Goal: Task Accomplishment & Management: Complete application form

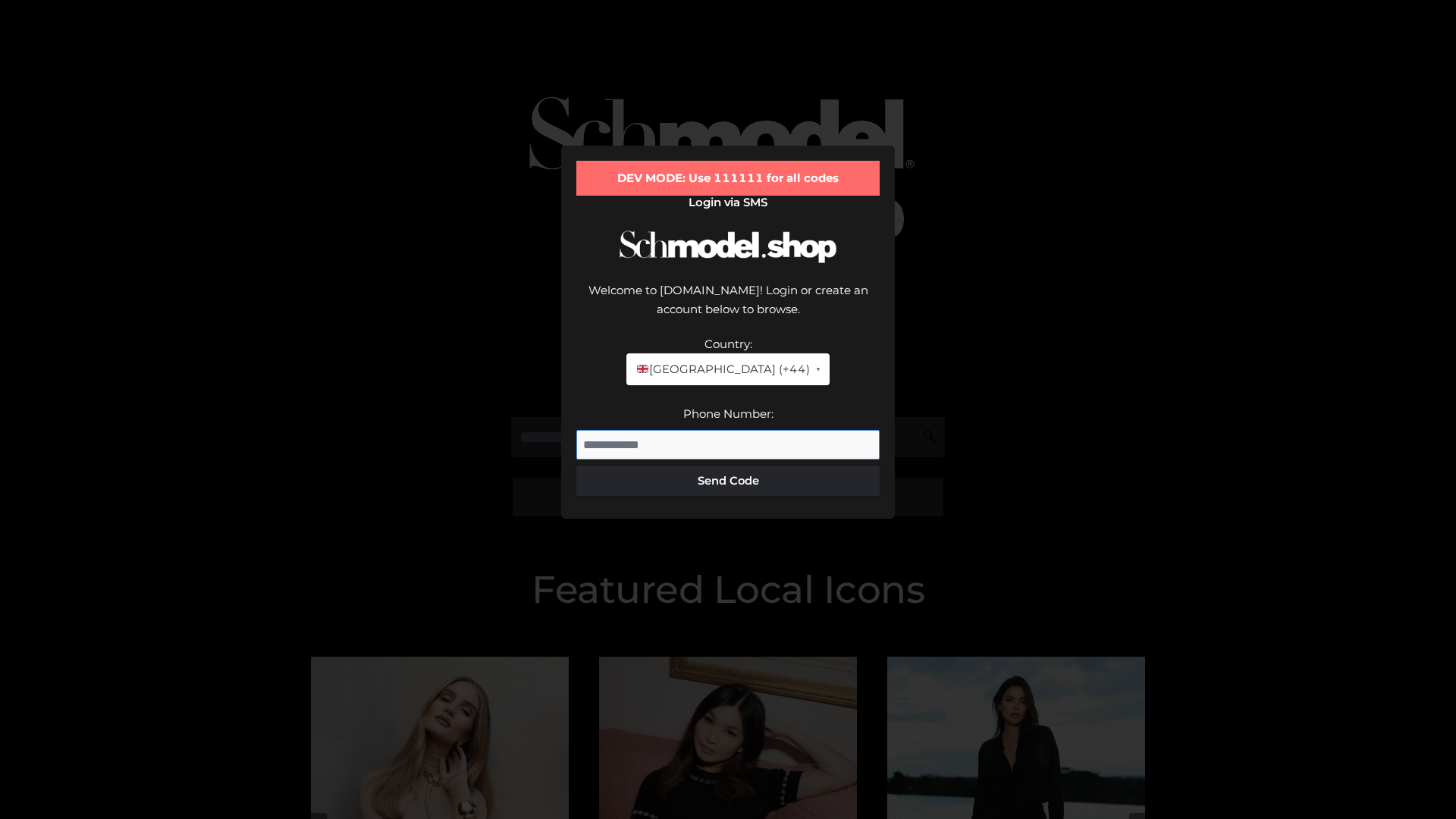
click at [728, 430] on input "Phone Number:" at bounding box center [728, 445] width 303 height 30
type input "**********"
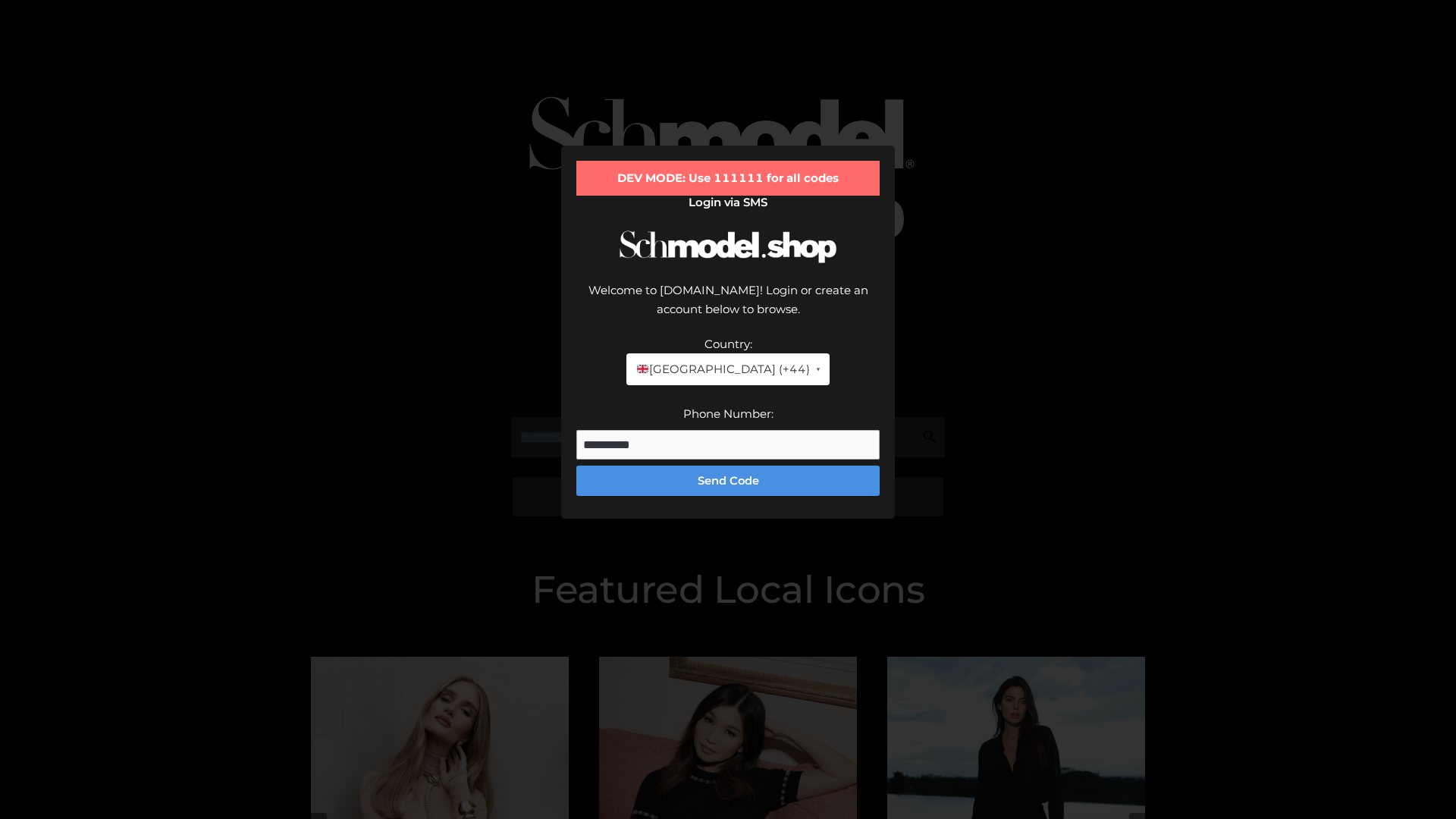
click at [728, 466] on button "Send Code" at bounding box center [728, 480] width 303 height 30
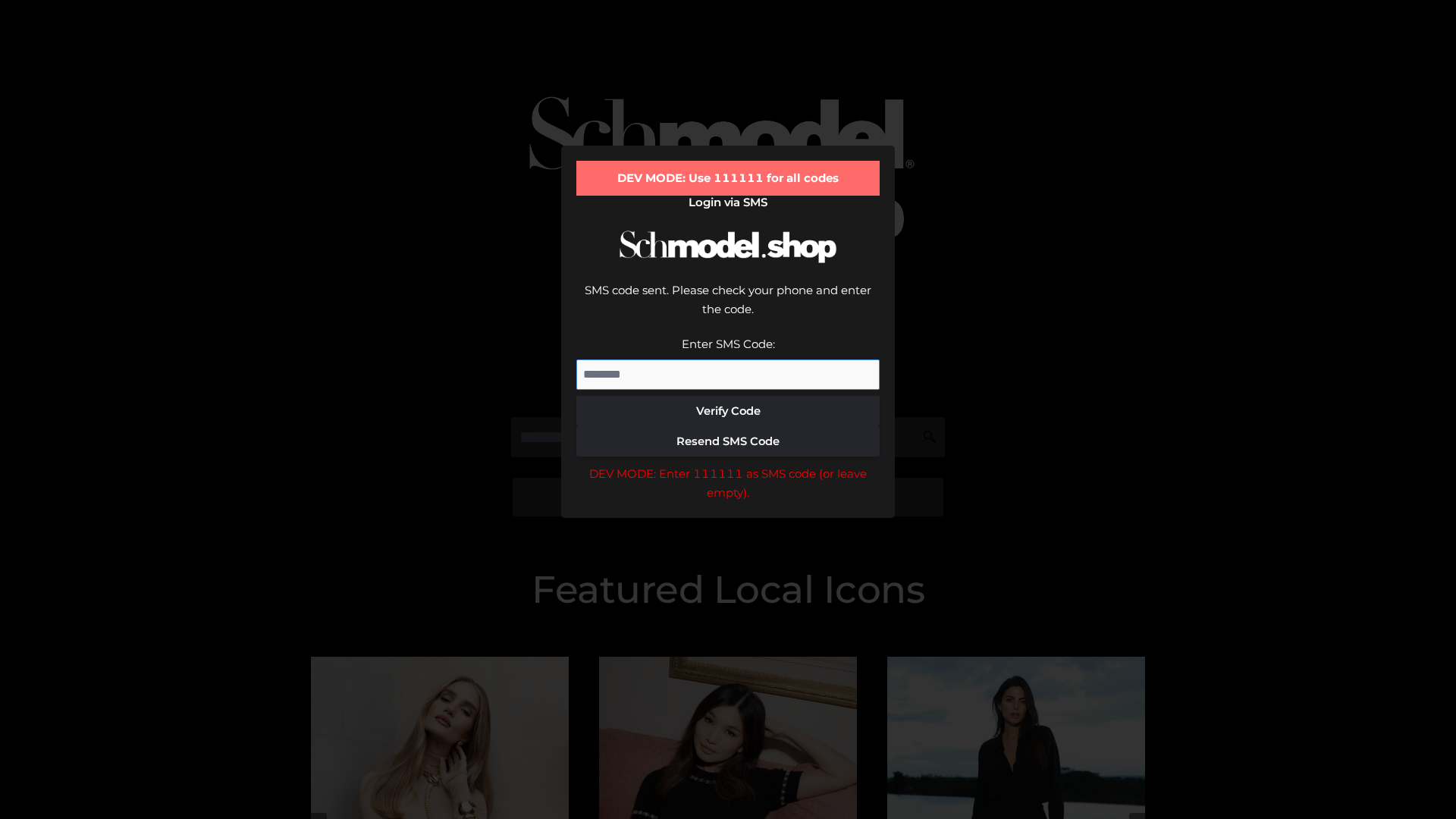
click at [728, 360] on input "Enter SMS Code:" at bounding box center [728, 374] width 303 height 30
type input "******"
click at [728, 396] on button "Verify Code" at bounding box center [728, 411] width 303 height 30
click at [728, 465] on div "DEV MODE: Enter 111111 as SMS code (or leave empty)." at bounding box center [728, 484] width 303 height 38
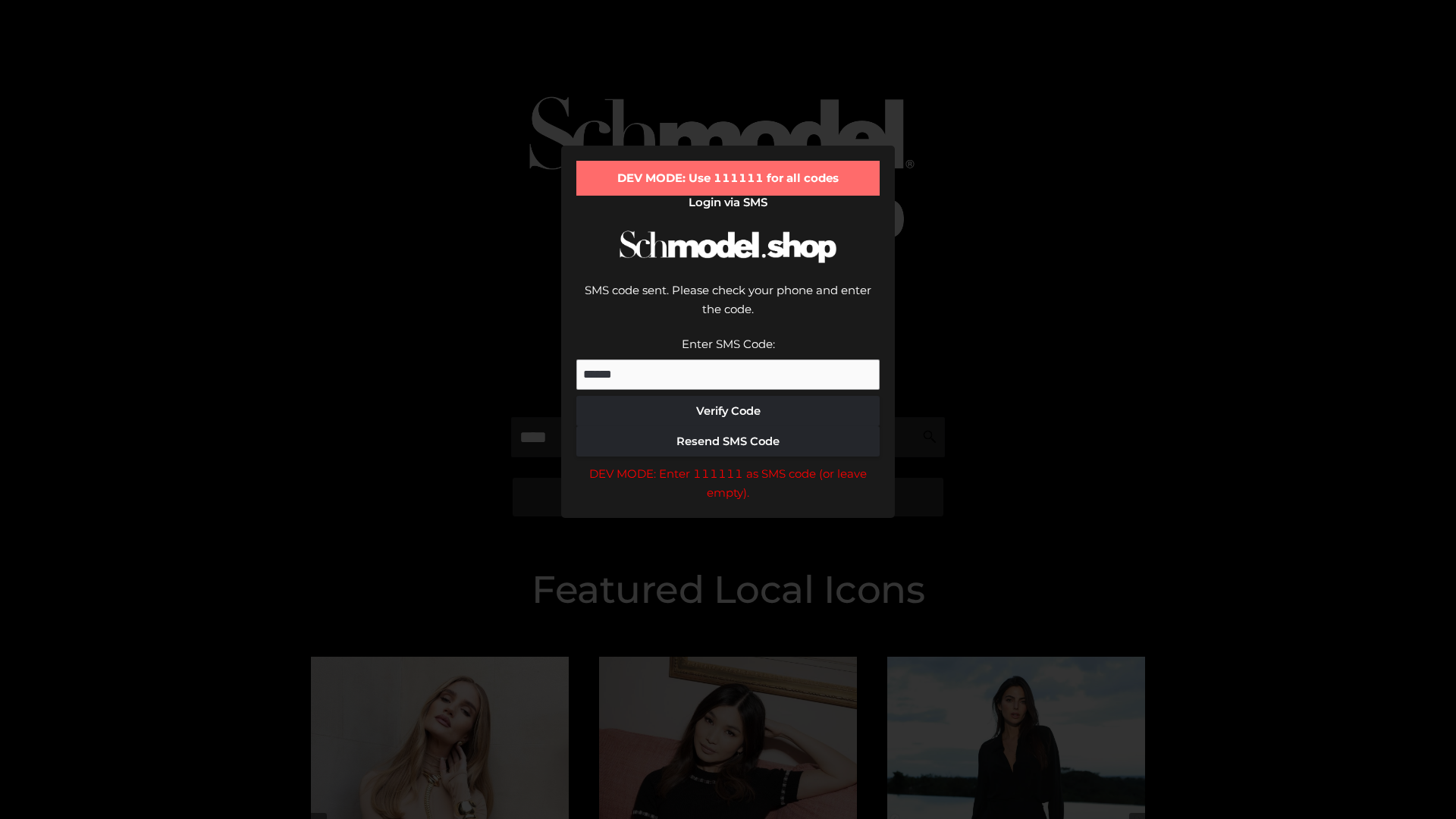
click at [728, 465] on div "DEV MODE: Enter 111111 as SMS code (or leave empty)." at bounding box center [728, 484] width 303 height 38
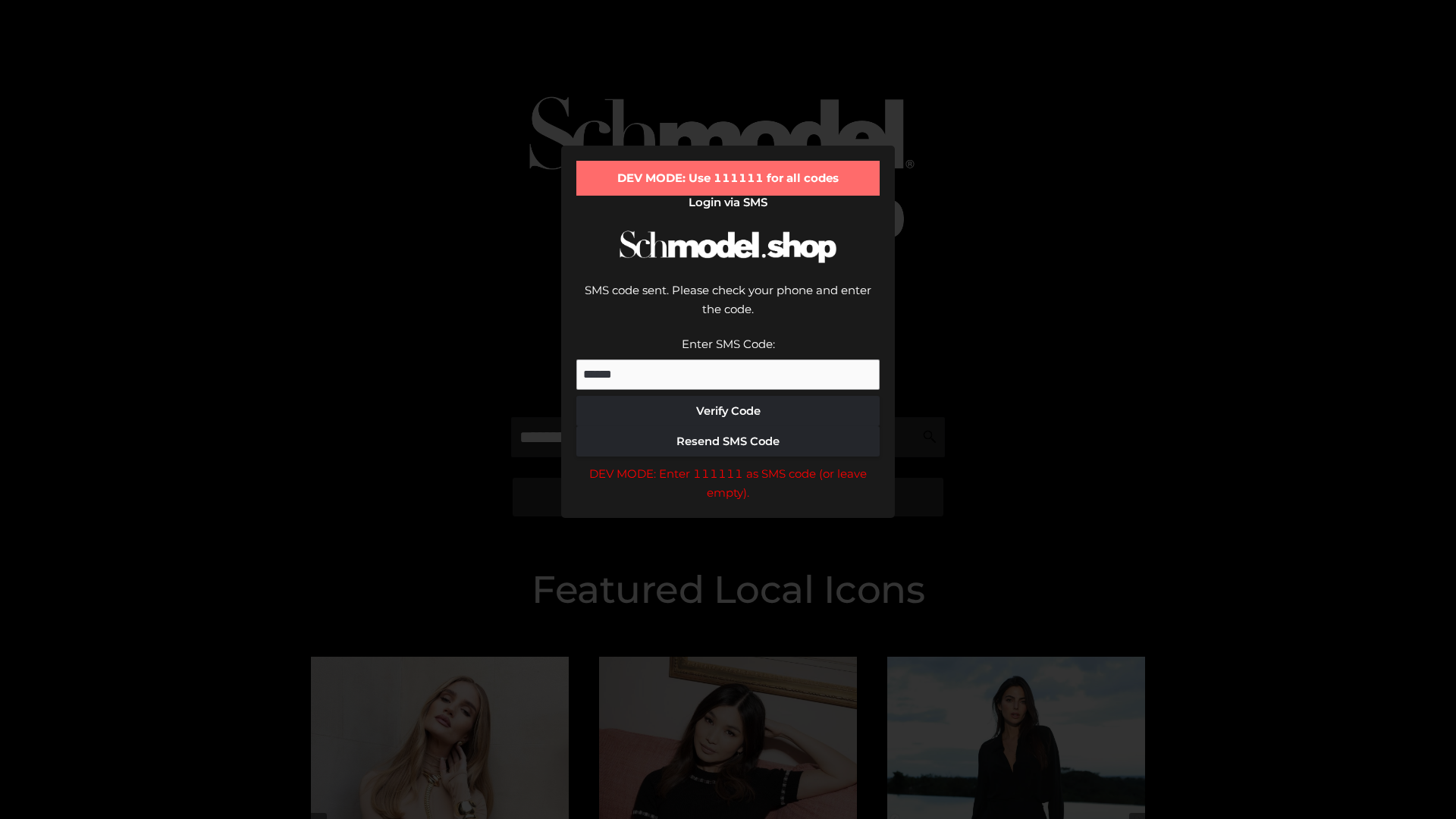
click at [728, 465] on div "DEV MODE: Enter 111111 as SMS code (or leave empty)." at bounding box center [728, 484] width 303 height 38
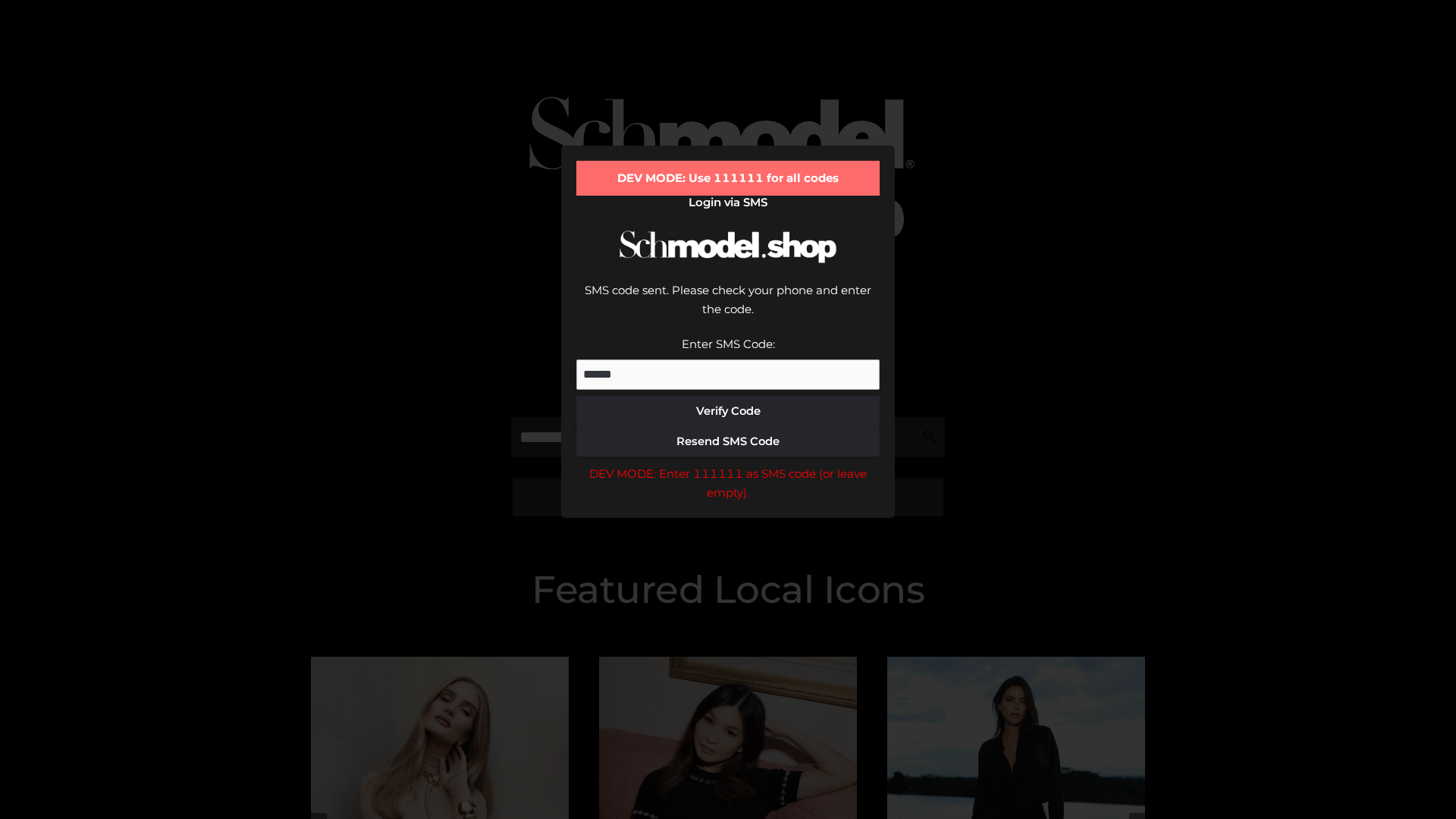
click at [728, 465] on div "DEV MODE: Enter 111111 as SMS code (or leave empty)." at bounding box center [728, 484] width 303 height 38
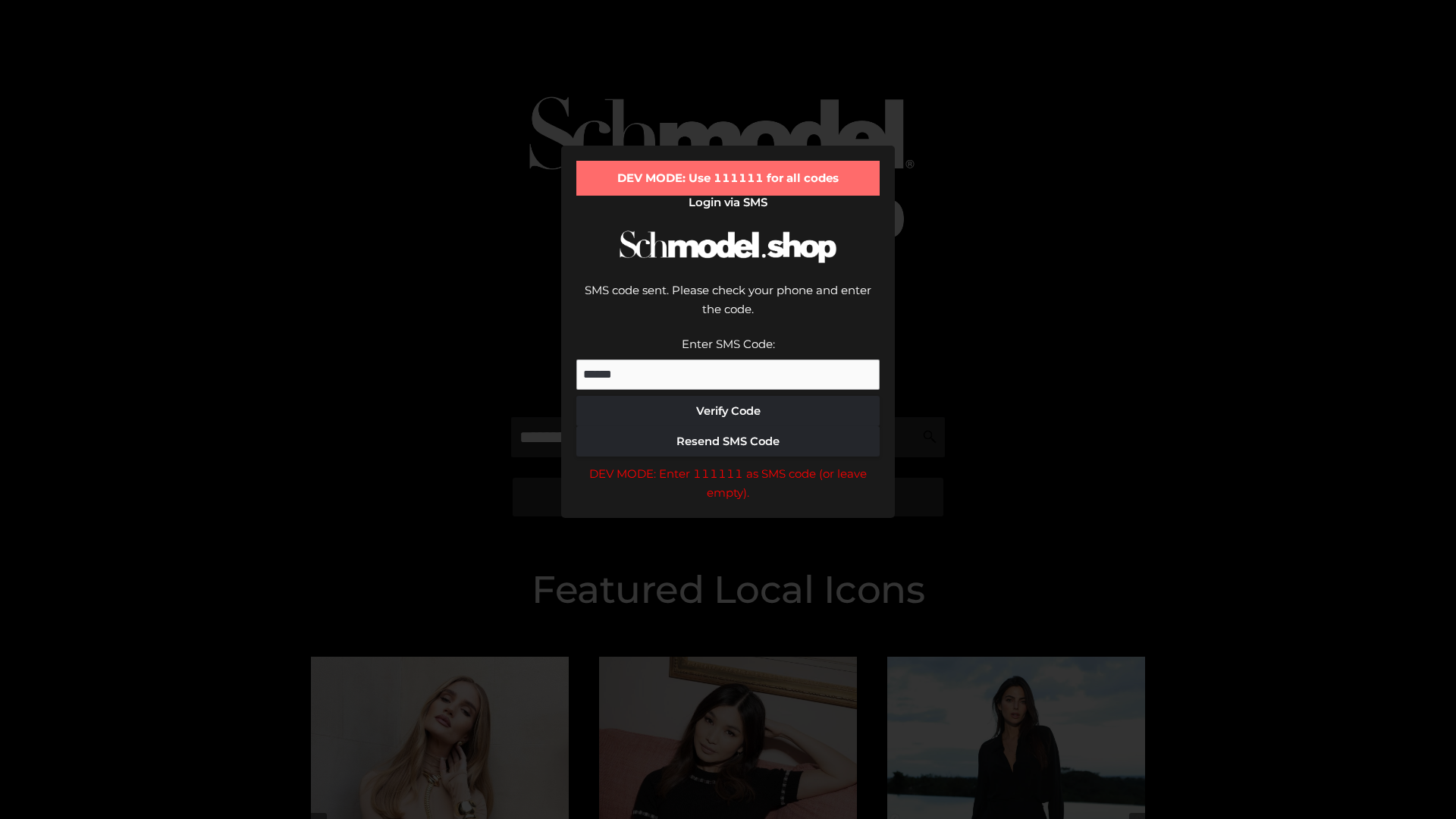
click at [728, 465] on div "DEV MODE: Enter 111111 as SMS code (or leave empty)." at bounding box center [728, 484] width 303 height 38
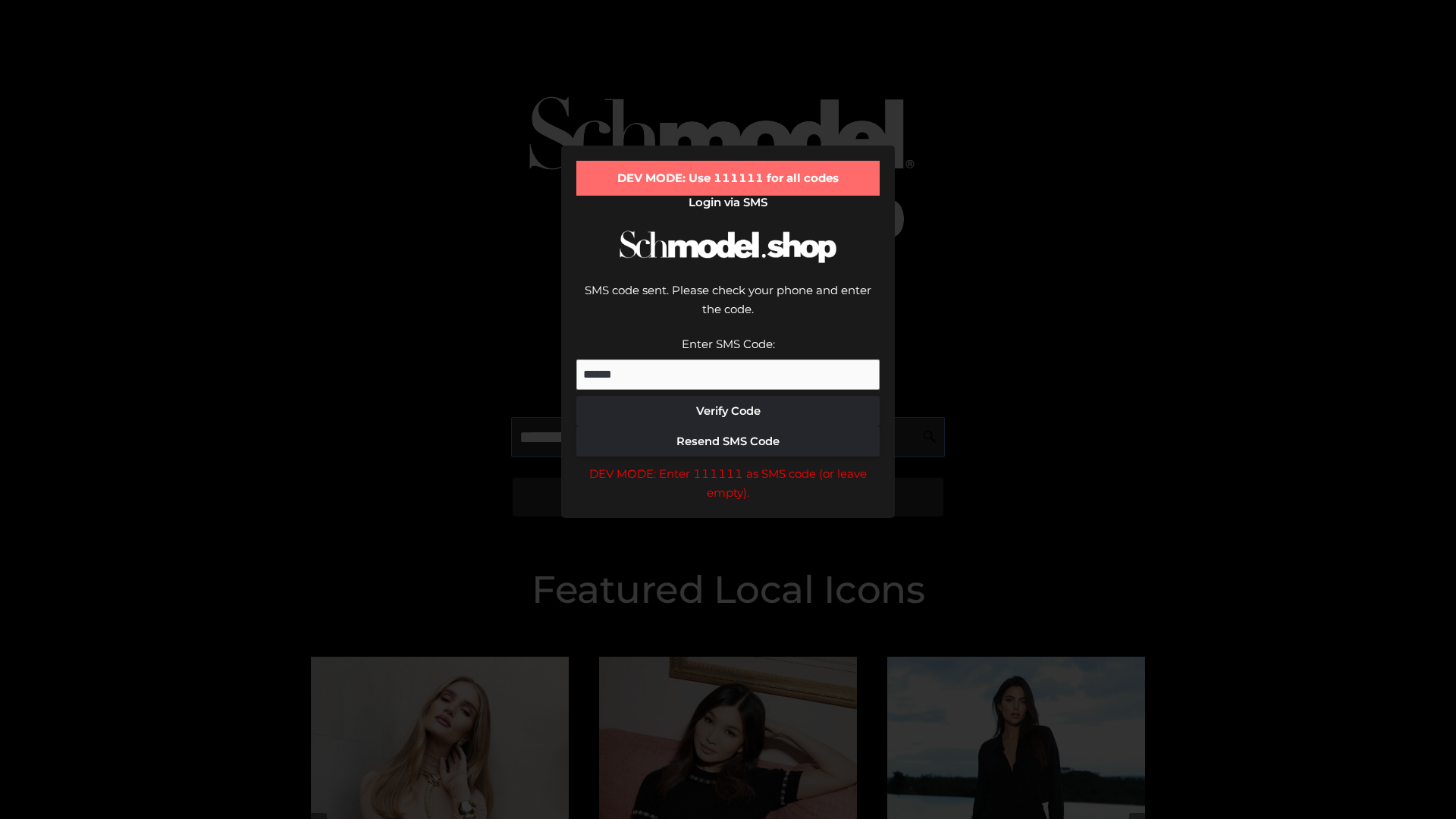
scroll to position [0, 1]
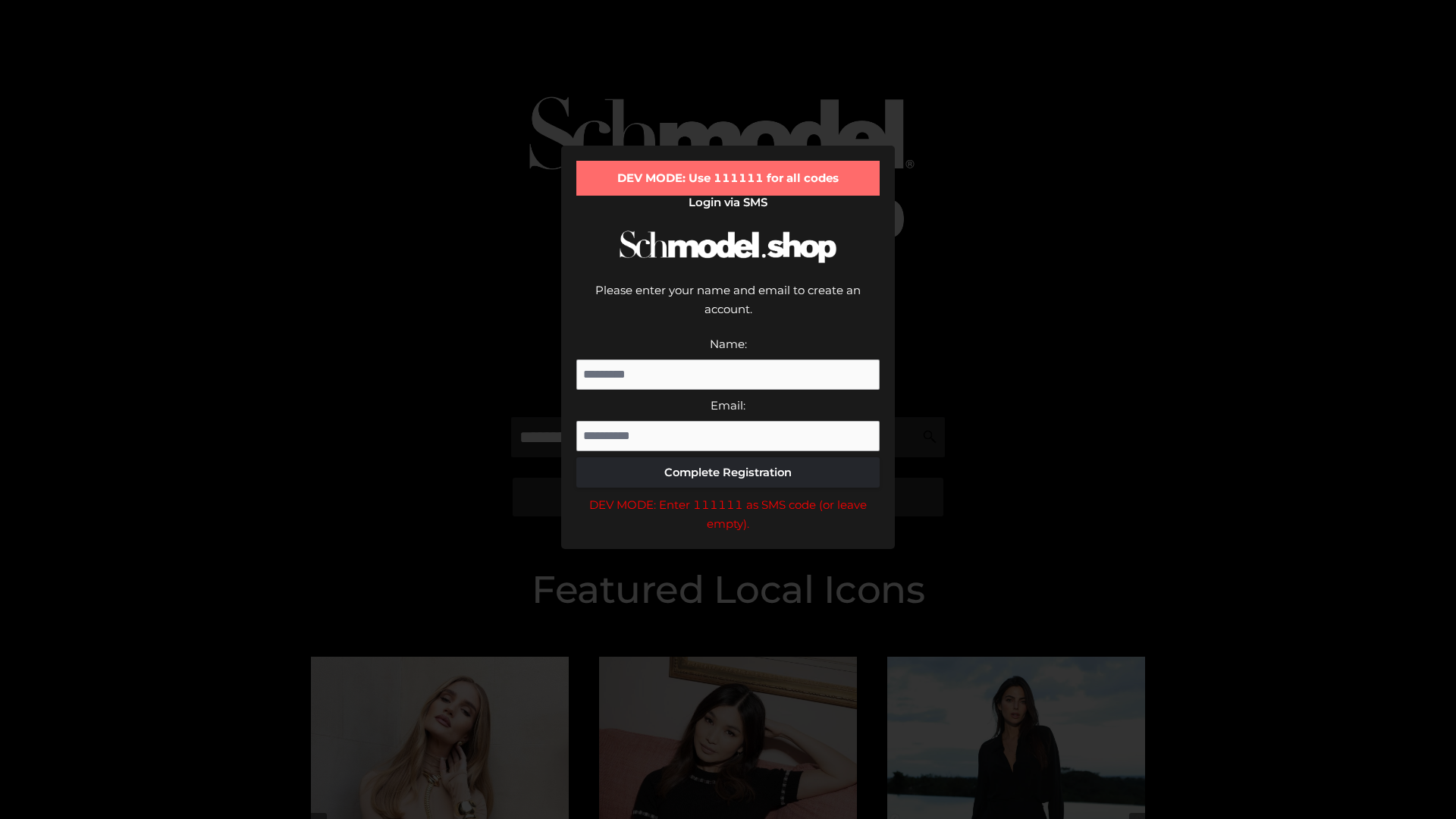
click at [728, 496] on div "DEV MODE: Enter 111111 as SMS code (or leave empty)." at bounding box center [728, 515] width 303 height 38
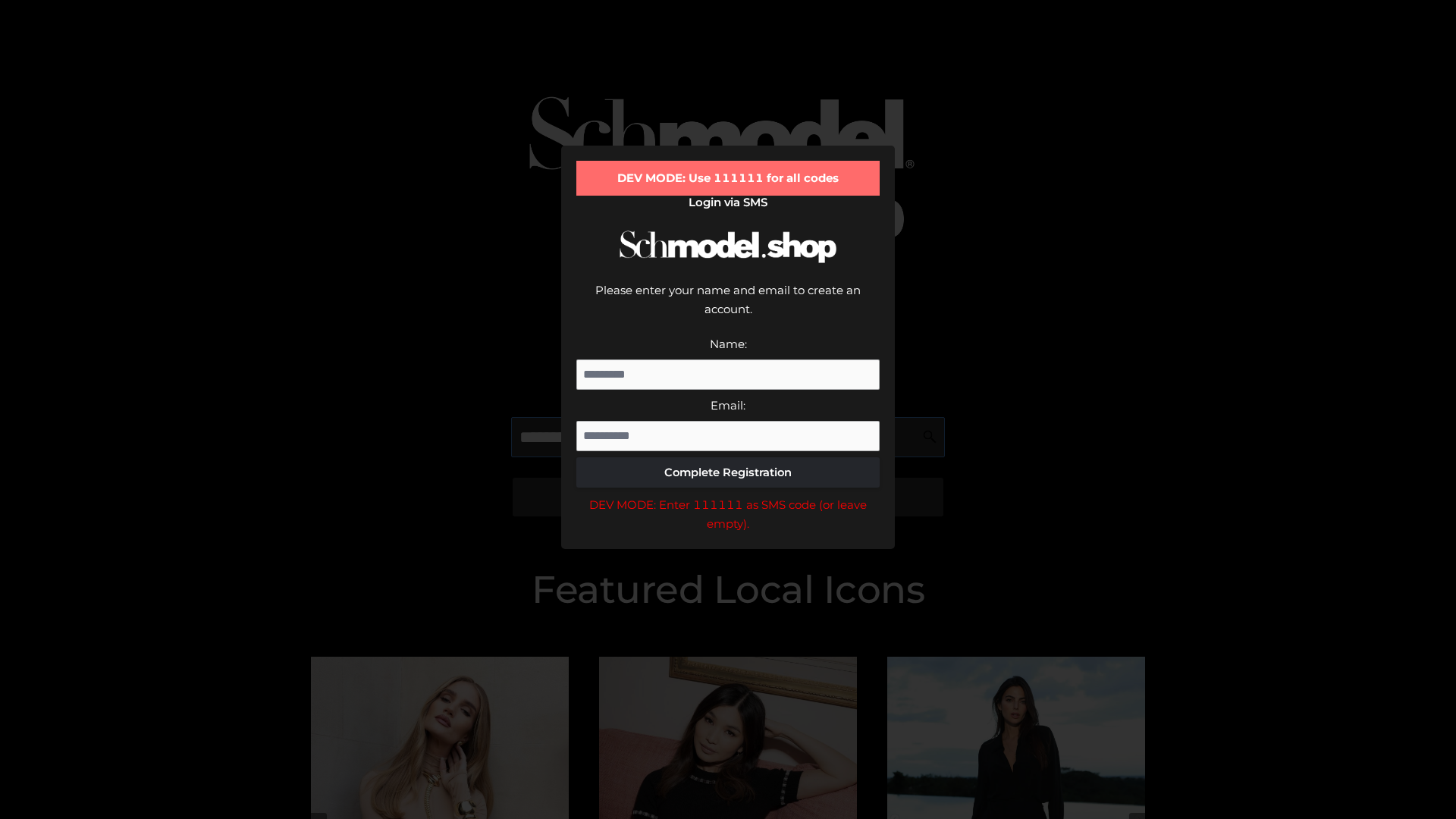
scroll to position [0, 56]
click at [728, 496] on div "DEV MODE: Enter 111111 as SMS code (or leave empty)." at bounding box center [728, 515] width 303 height 38
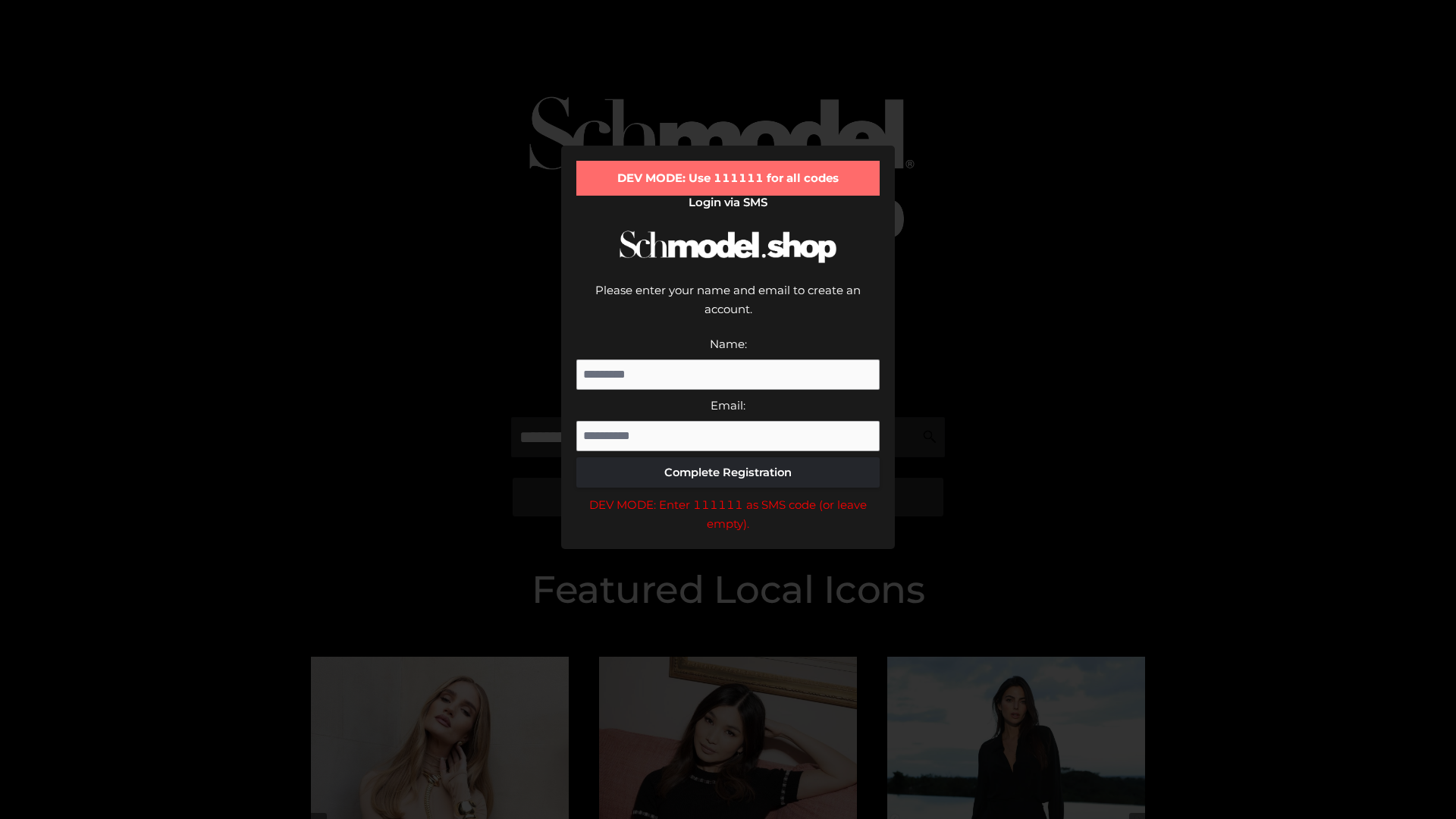
click at [728, 496] on div "DEV MODE: Enter 111111 as SMS code (or leave empty)." at bounding box center [728, 515] width 303 height 38
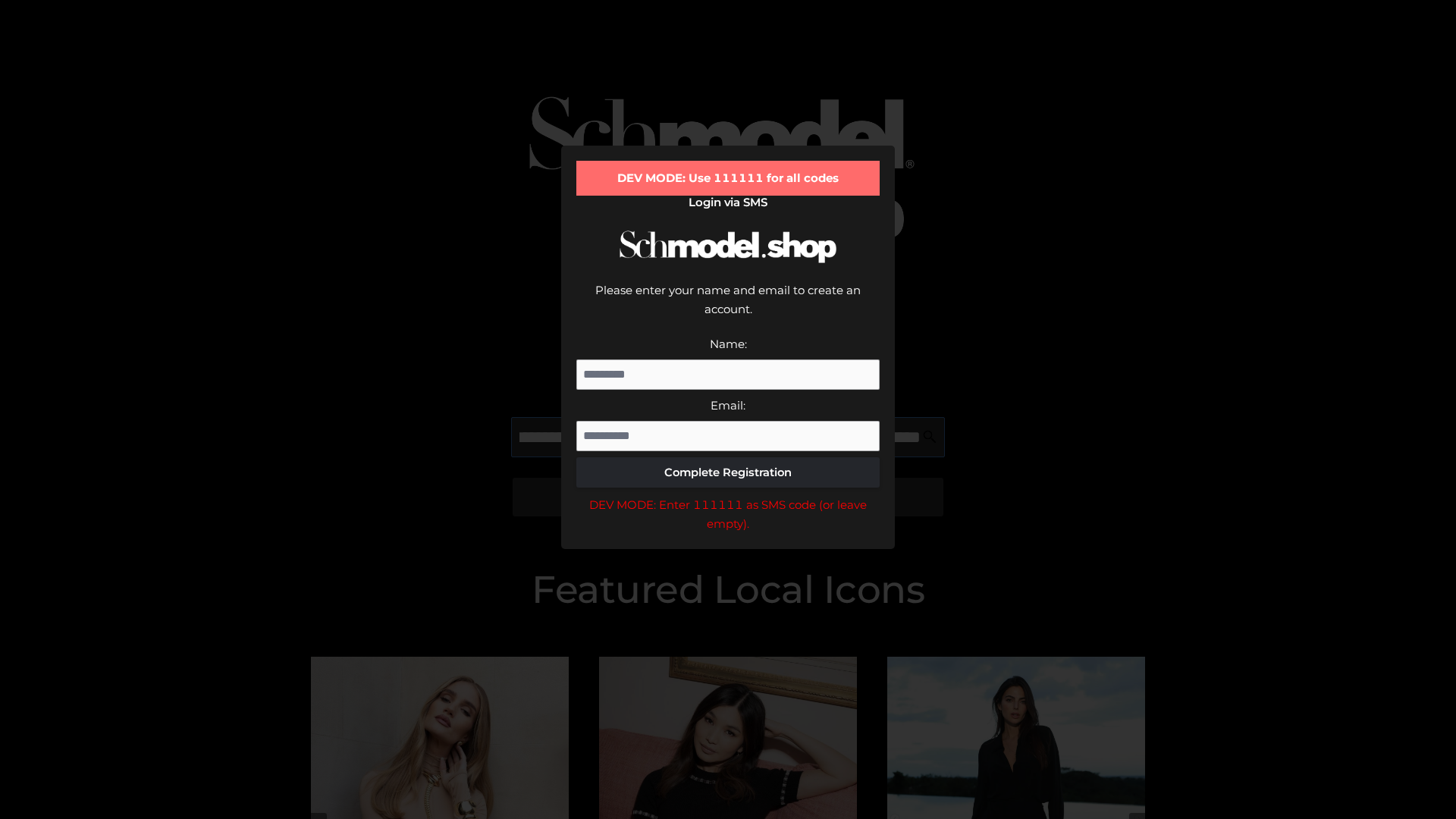
scroll to position [0, 148]
click at [728, 496] on div "DEV MODE: Enter 111111 as SMS code (or leave empty)." at bounding box center [728, 515] width 303 height 38
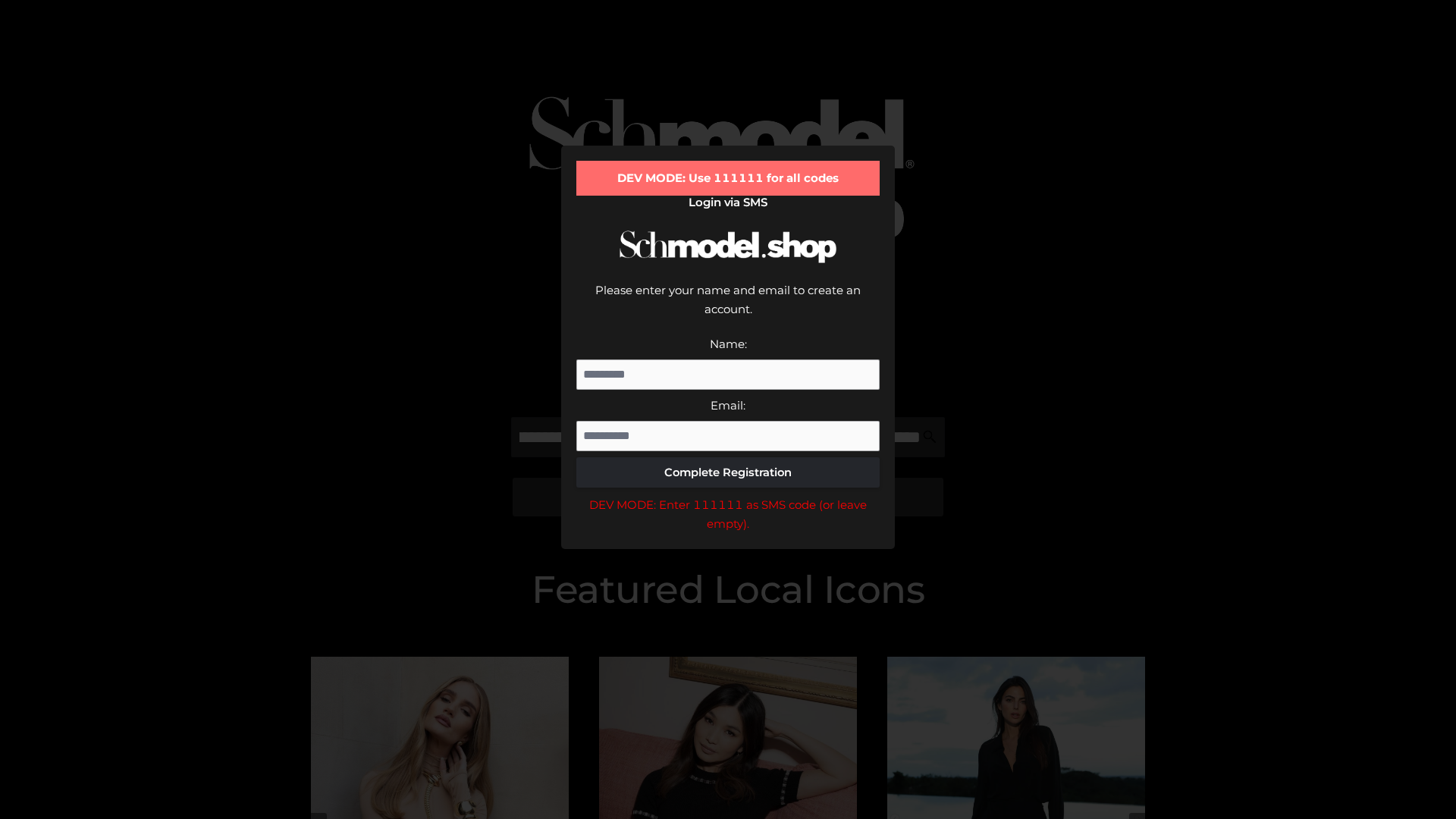
click at [728, 496] on div "DEV MODE: Enter 111111 as SMS code (or leave empty)." at bounding box center [728, 515] width 303 height 38
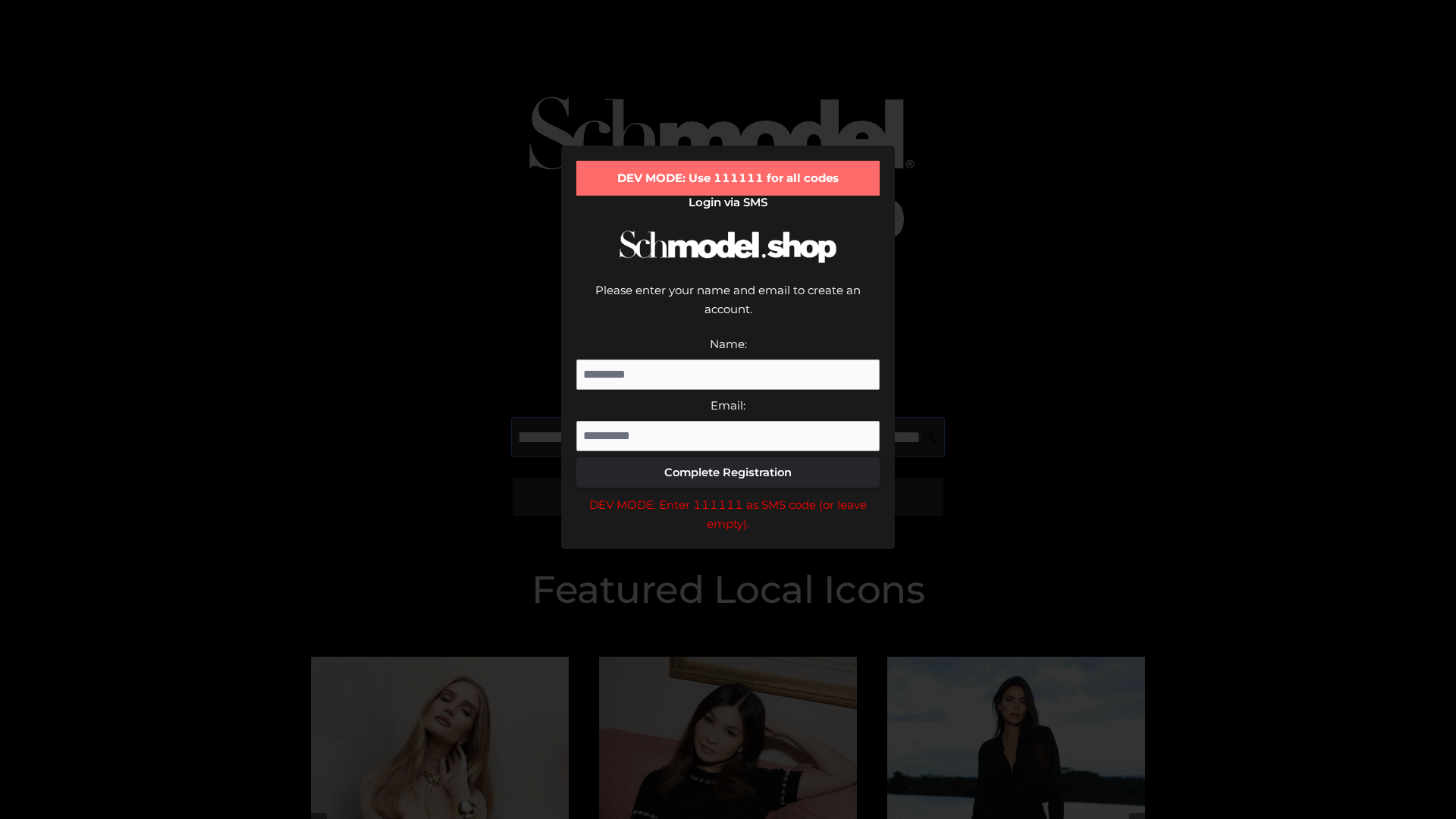
scroll to position [0, 243]
click at [728, 496] on div "DEV MODE: Enter 111111 as SMS code (or leave empty)." at bounding box center [728, 515] width 303 height 38
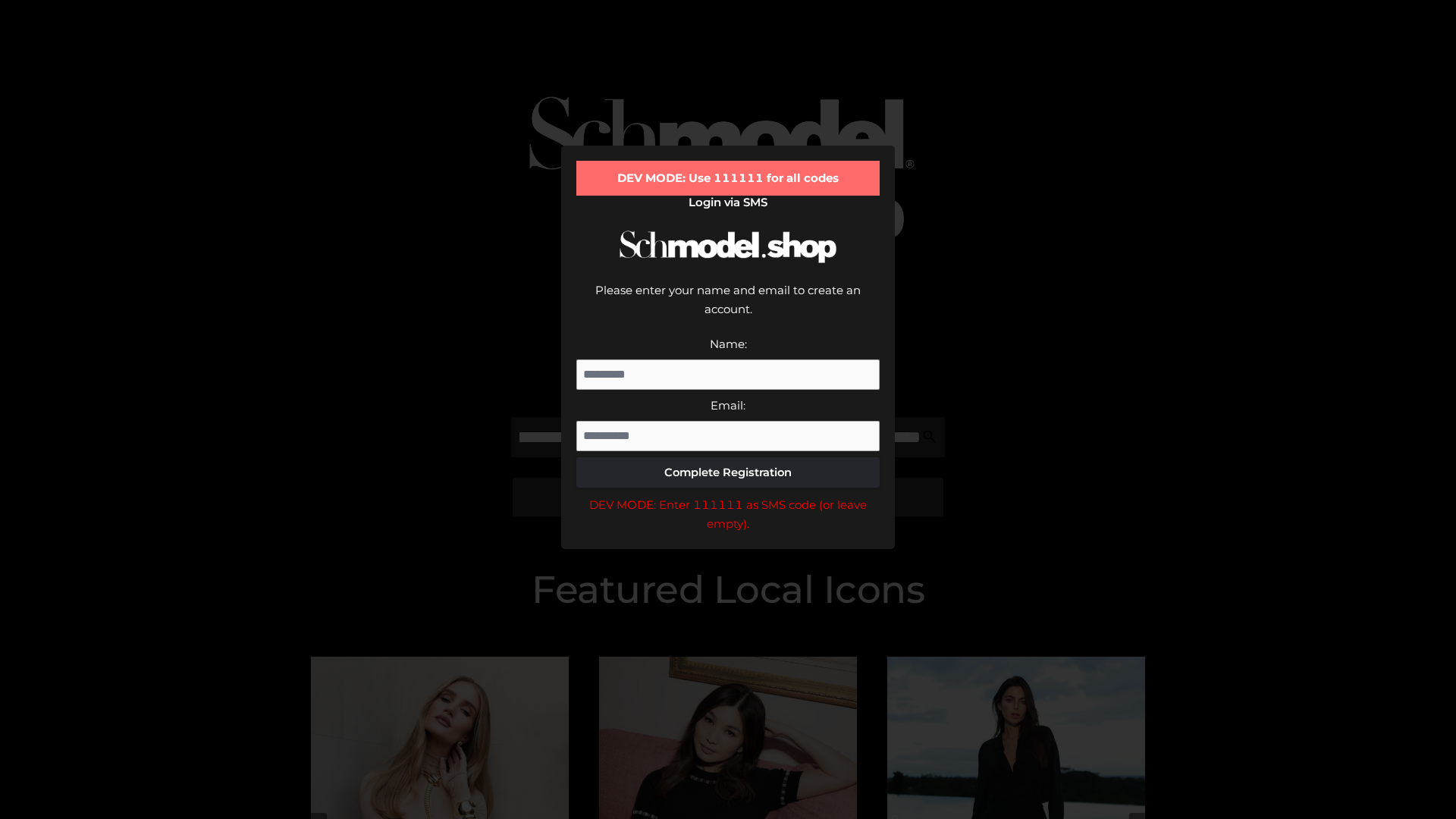
click at [728, 496] on div "DEV MODE: Enter 111111 as SMS code (or leave empty)." at bounding box center [728, 515] width 303 height 38
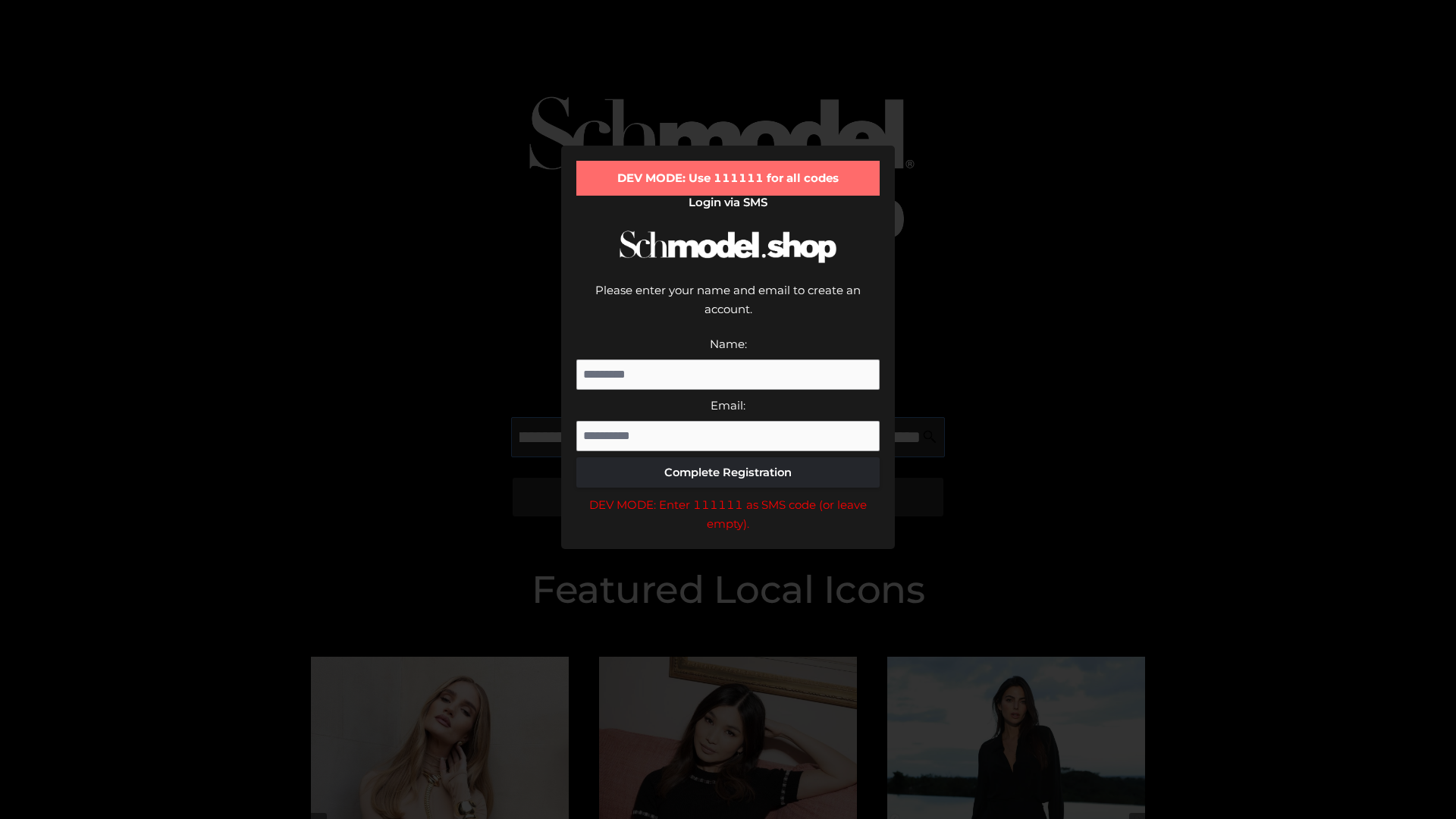
scroll to position [0, 330]
click at [728, 496] on div "DEV MODE: Enter 111111 as SMS code (or leave empty)." at bounding box center [728, 515] width 303 height 38
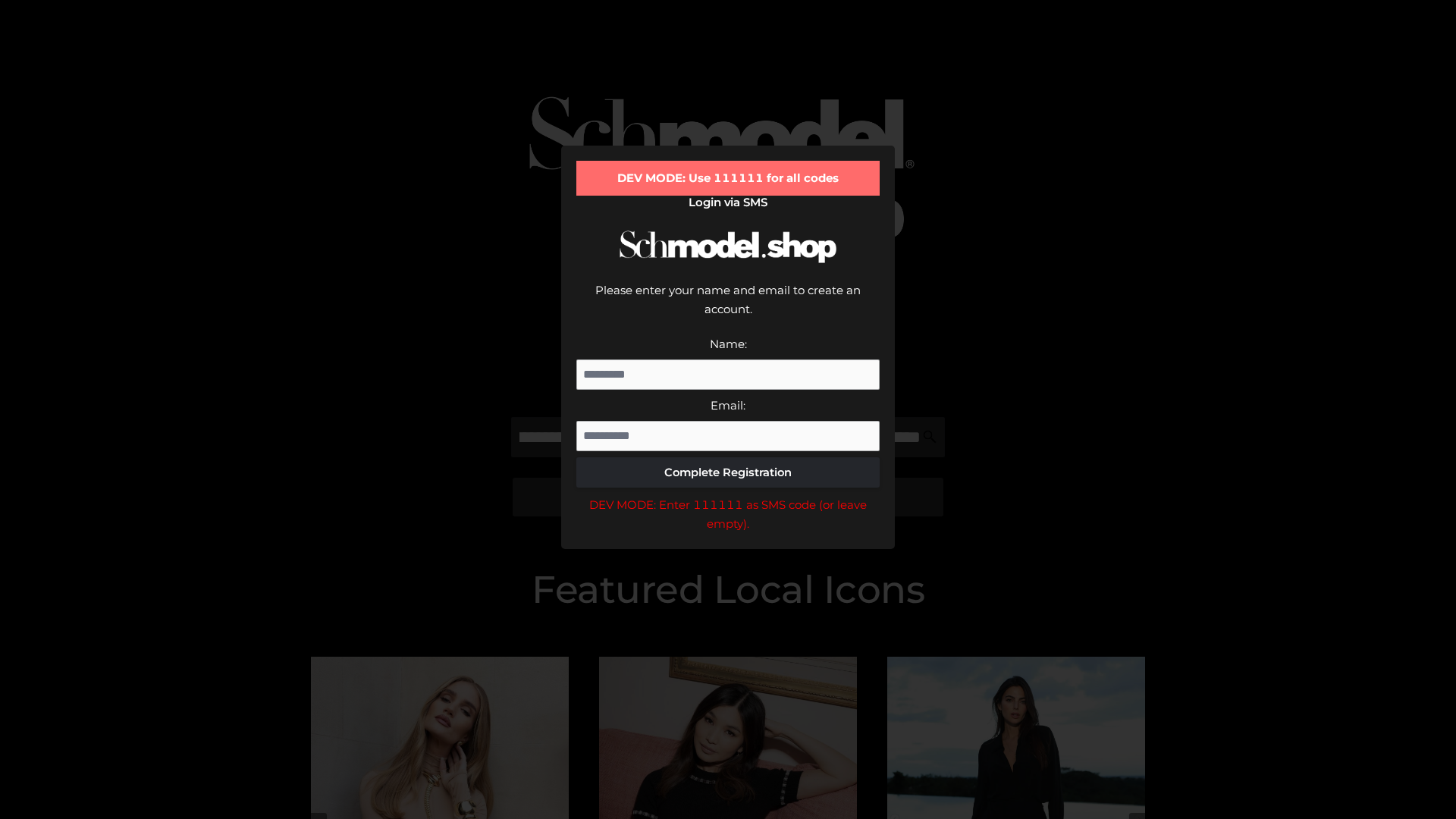
click at [728, 496] on div "DEV MODE: Enter 111111 as SMS code (or leave empty)." at bounding box center [728, 515] width 303 height 38
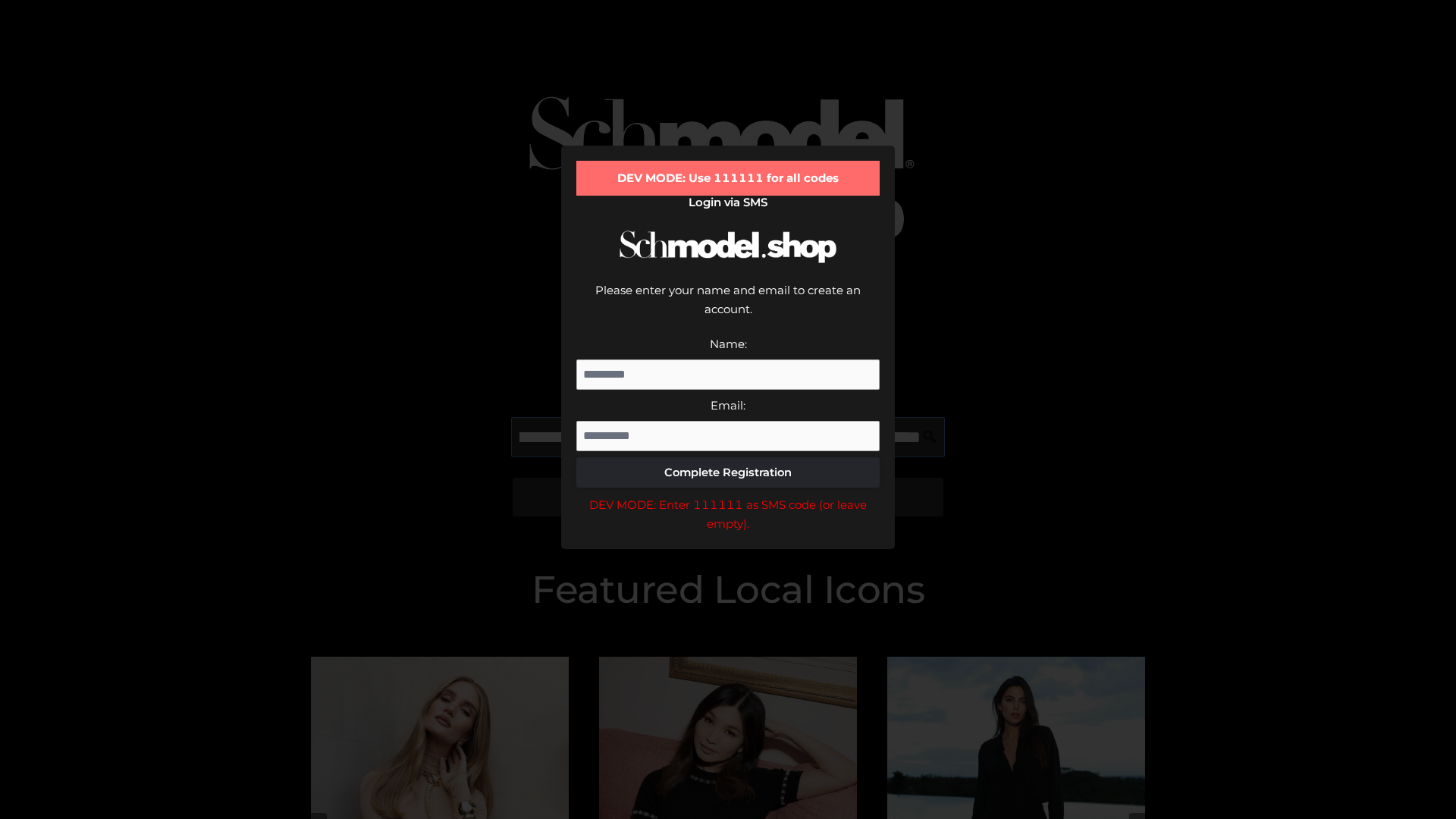
scroll to position [0, 423]
click at [728, 496] on div "DEV MODE: Enter 111111 as SMS code (or leave empty)." at bounding box center [728, 515] width 303 height 38
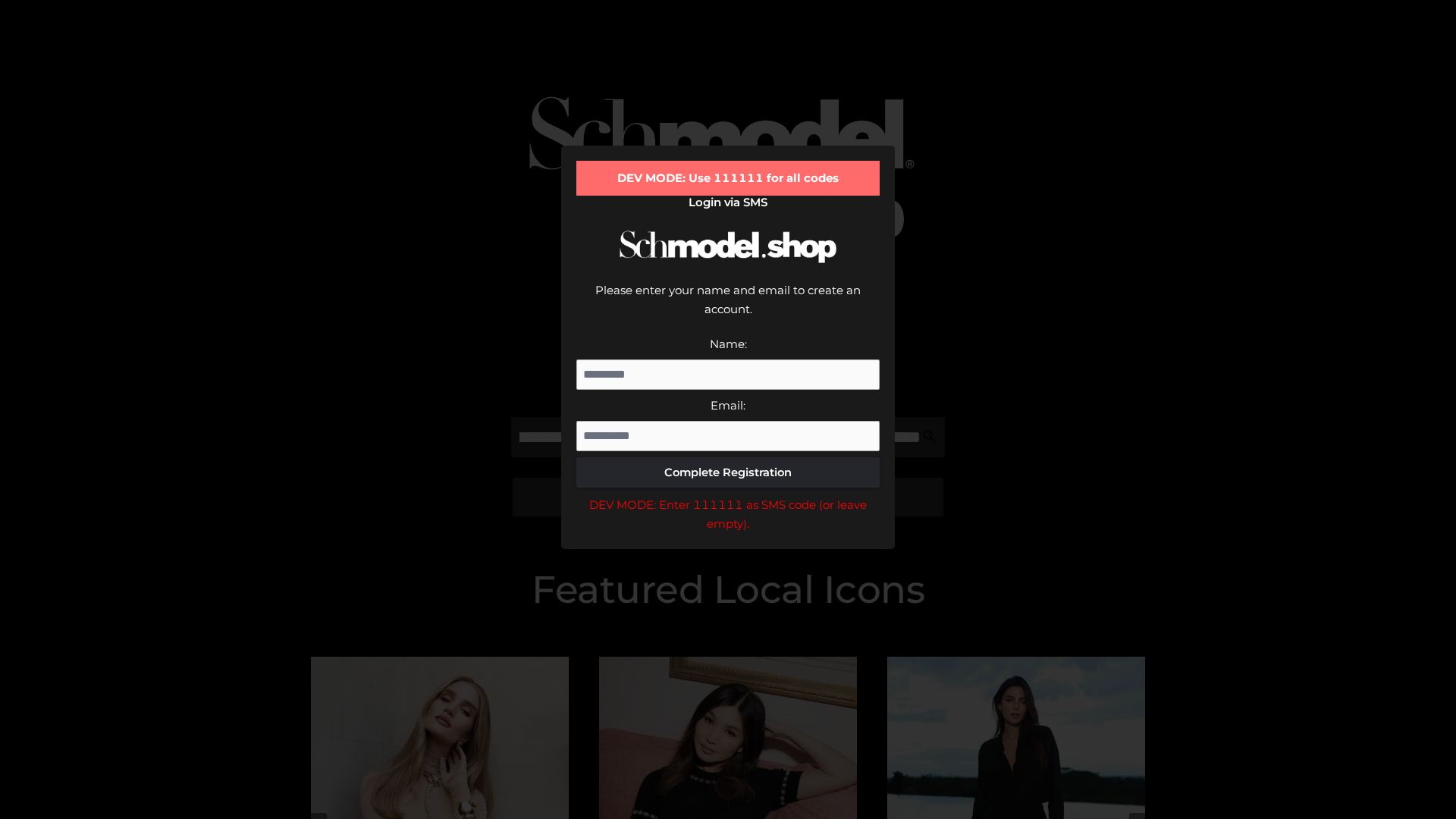
click at [728, 496] on div "DEV MODE: Enter 111111 as SMS code (or leave empty)." at bounding box center [728, 515] width 303 height 38
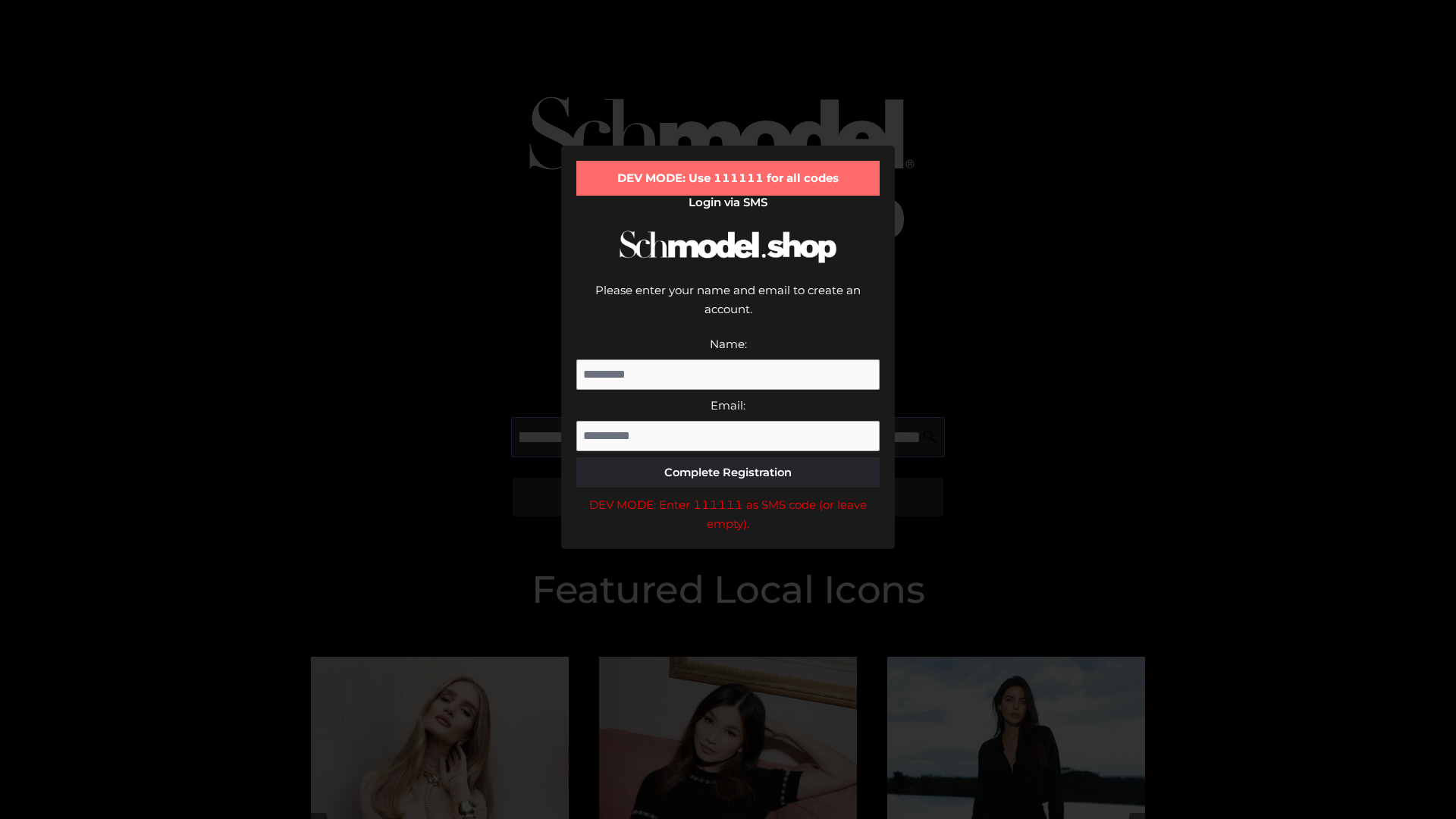
scroll to position [0, 518]
click at [728, 496] on div "DEV MODE: Enter 111111 as SMS code (or leave empty)." at bounding box center [728, 515] width 303 height 38
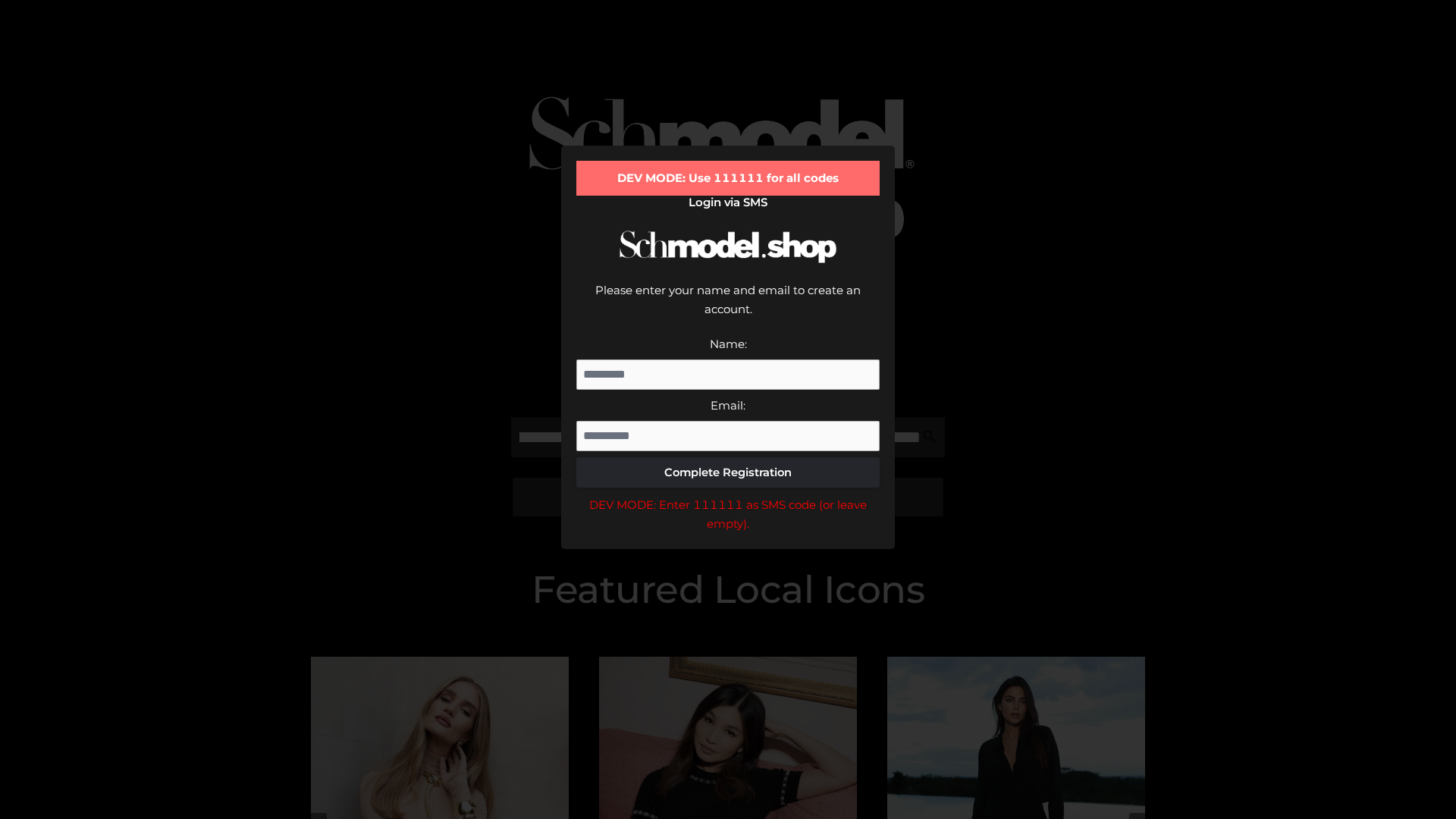
click at [728, 496] on div "DEV MODE: Enter 111111 as SMS code (or leave empty)." at bounding box center [728, 515] width 303 height 38
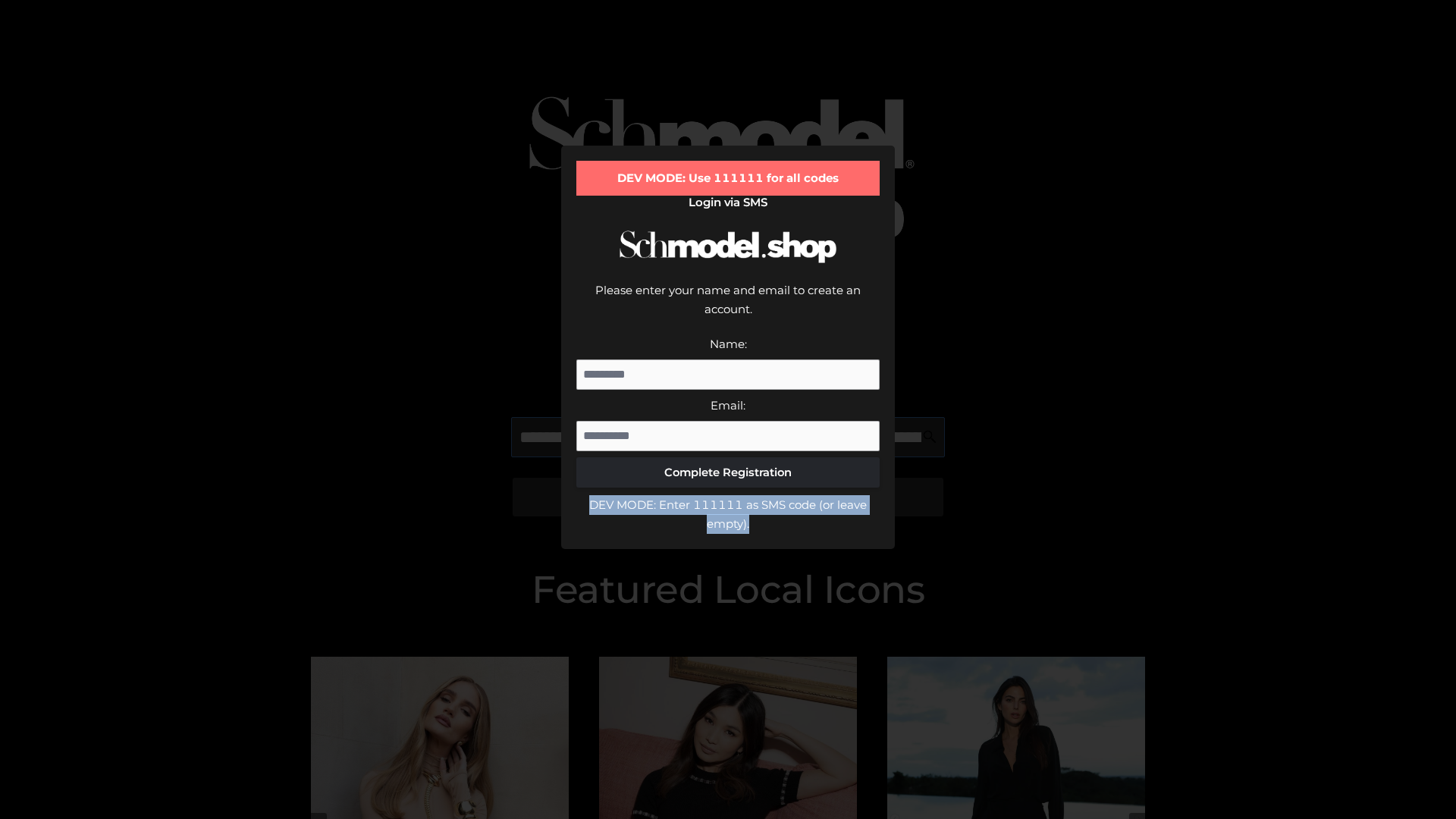
scroll to position [0, 594]
type input "**********"
